Goal: Use online tool/utility: Utilize a website feature to perform a specific function

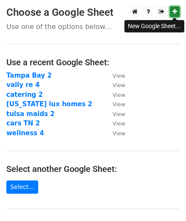
click at [175, 12] on icon at bounding box center [175, 12] width 5 height 6
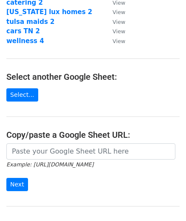
scroll to position [123, 0]
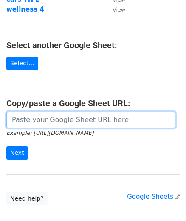
click at [127, 120] on input "url" at bounding box center [90, 120] width 169 height 16
paste input "[URL][DOMAIN_NAME]"
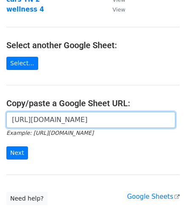
scroll to position [0, 251]
type input "[URL][DOMAIN_NAME]"
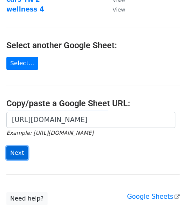
click at [21, 150] on input "Next" at bounding box center [17, 152] width 22 height 13
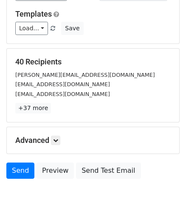
scroll to position [90, 0]
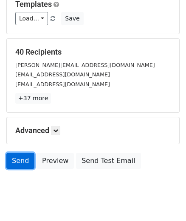
click at [14, 161] on link "Send" at bounding box center [20, 160] width 28 height 16
